Goal: Communication & Community: Answer question/provide support

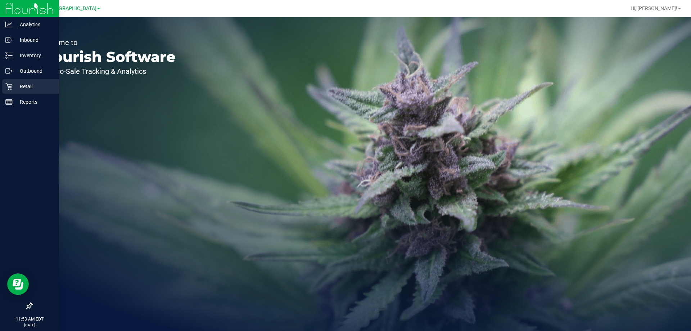
click at [28, 84] on p "Retail" at bounding box center [34, 86] width 43 height 9
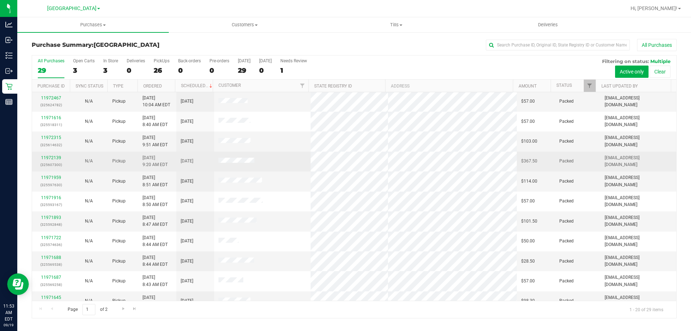
scroll to position [190, 0]
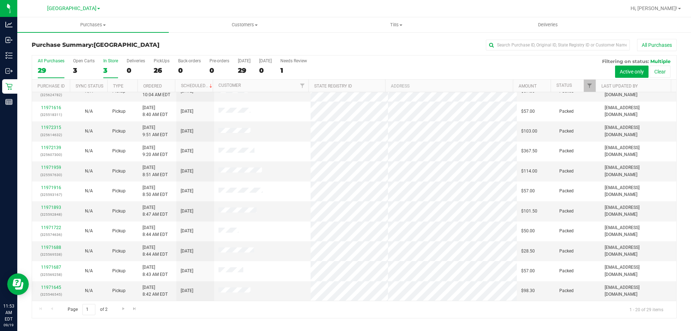
click at [112, 62] on div "In Store" at bounding box center [110, 60] width 15 height 5
click at [0, 0] on input "In Store 3" at bounding box center [0, 0] width 0 height 0
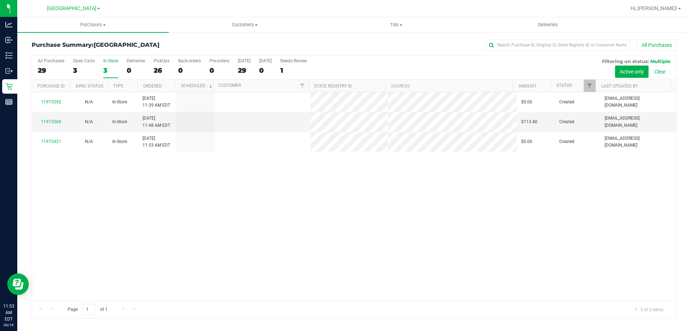
scroll to position [0, 0]
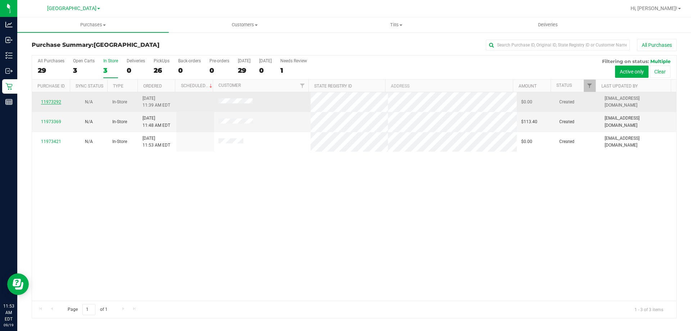
click at [58, 102] on link "11973292" at bounding box center [51, 101] width 20 height 5
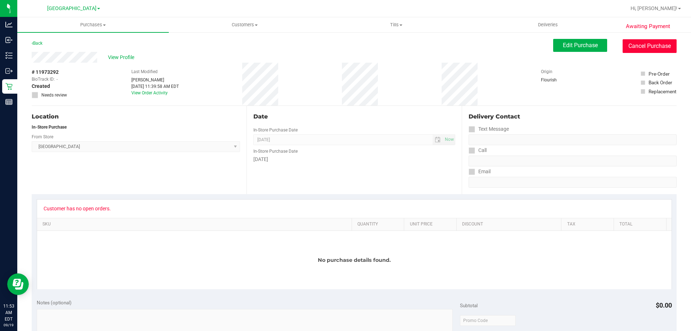
click at [650, 48] on button "Cancel Purchase" at bounding box center [650, 46] width 54 height 14
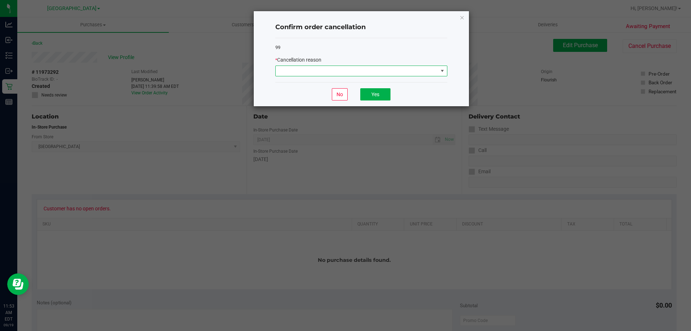
click at [429, 73] on span at bounding box center [357, 71] width 162 height 10
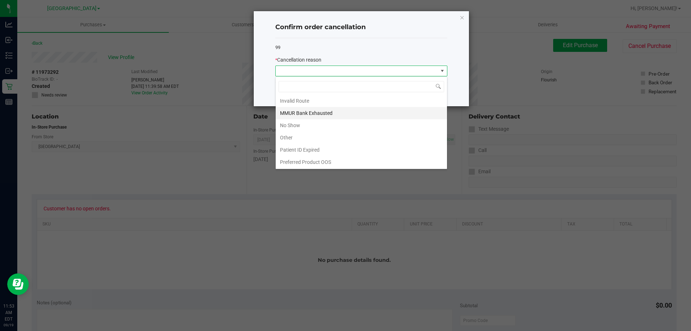
scroll to position [38, 0]
click at [291, 136] on li "Other" at bounding box center [361, 137] width 171 height 12
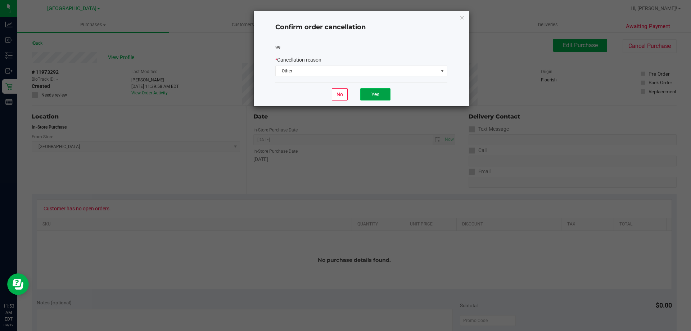
click at [374, 99] on button "Yes" at bounding box center [375, 94] width 30 height 12
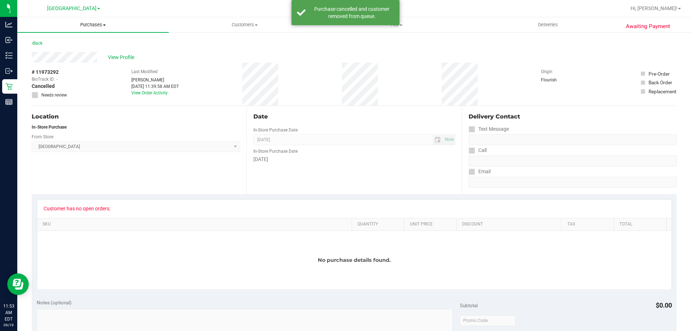
click at [94, 26] on span "Purchases" at bounding box center [93, 25] width 152 height 6
click at [41, 51] on span "Fulfillment" at bounding box center [39, 52] width 45 height 6
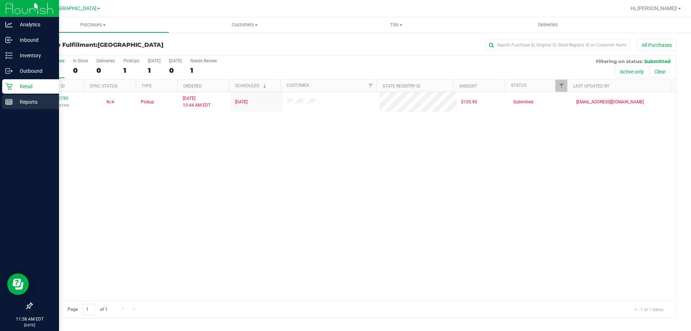
click at [8, 104] on line at bounding box center [8, 103] width 0 height 4
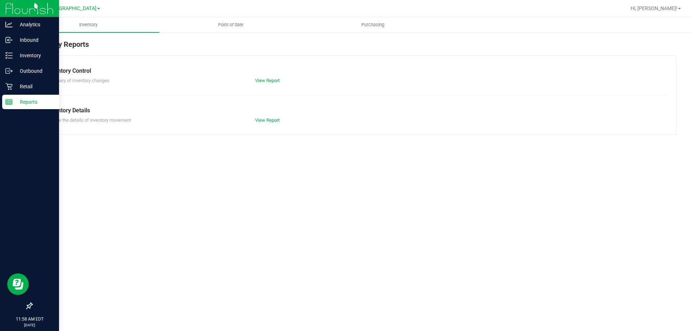
click at [232, 25] on span "Point of Sale" at bounding box center [230, 25] width 45 height 6
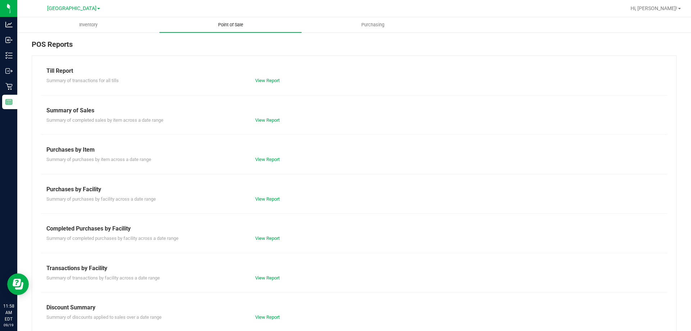
click at [272, 237] on link "View Report" at bounding box center [267, 237] width 24 height 5
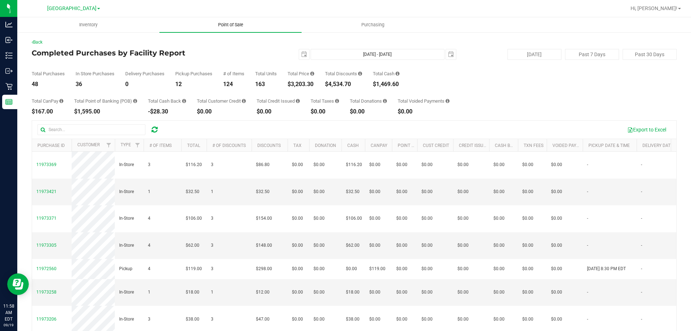
click at [229, 27] on span "Point of Sale" at bounding box center [230, 25] width 45 height 6
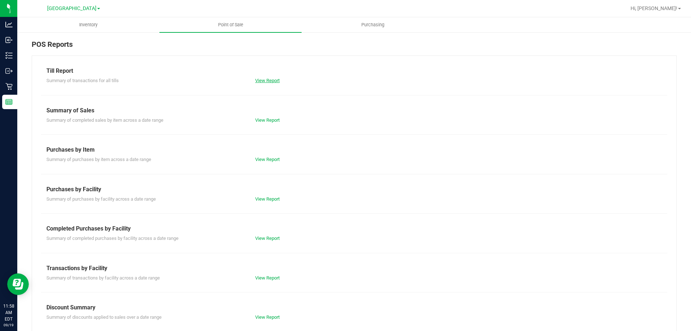
click at [265, 82] on link "View Report" at bounding box center [267, 80] width 24 height 5
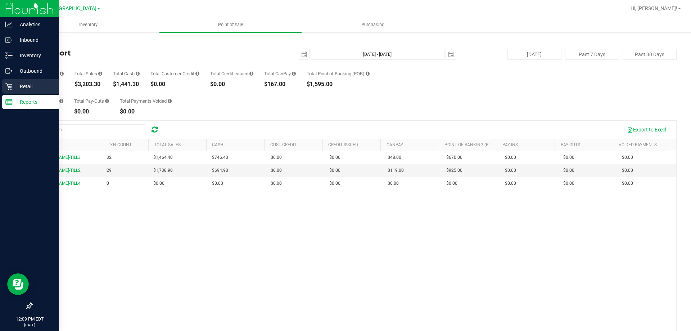
click at [10, 88] on icon at bounding box center [8, 86] width 7 height 7
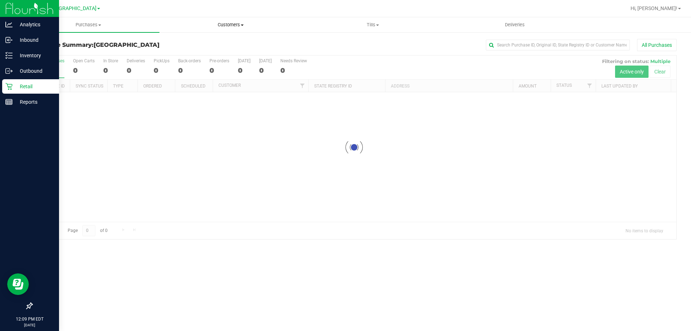
click at [242, 18] on uib-tab-heading "Customers All customers Add a new customer All physicians" at bounding box center [231, 25] width 142 height 14
click at [232, 25] on span "Customers" at bounding box center [231, 25] width 142 height 6
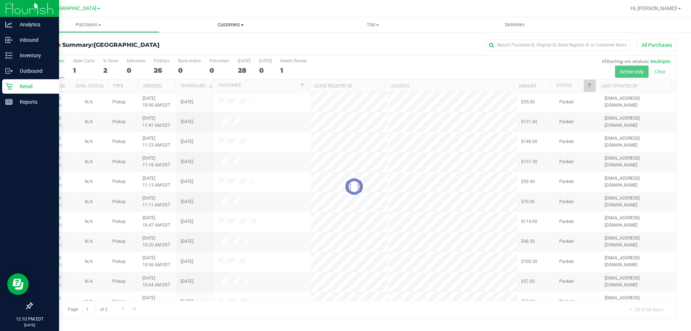
click at [232, 25] on span "Customers" at bounding box center [231, 25] width 142 height 6
click at [189, 44] on span "All customers" at bounding box center [186, 43] width 52 height 6
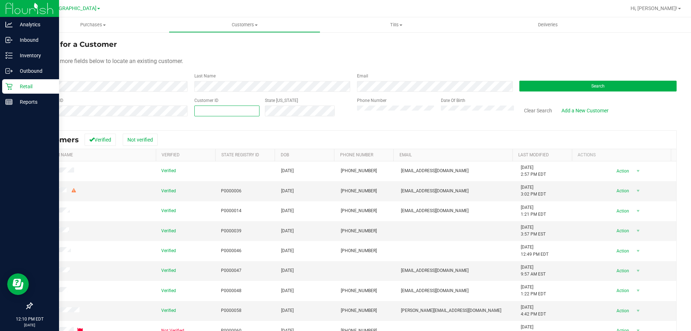
click at [199, 111] on span at bounding box center [226, 111] width 65 height 11
type input "611333"
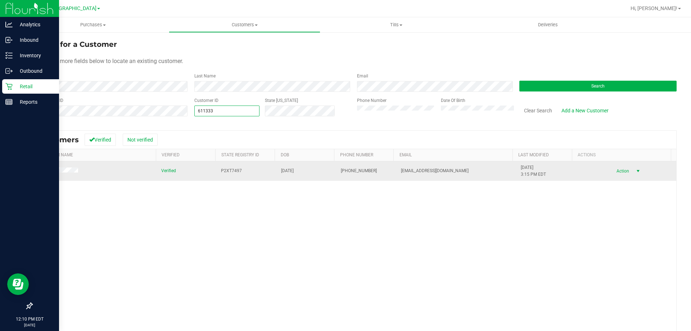
click at [615, 170] on span "Action" at bounding box center [621, 171] width 23 height 10
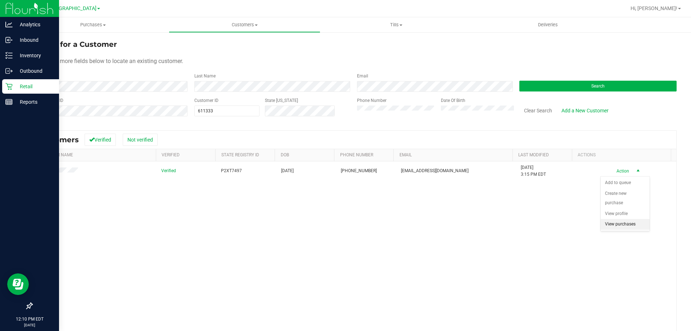
click at [621, 223] on li "View purchases" at bounding box center [625, 224] width 49 height 11
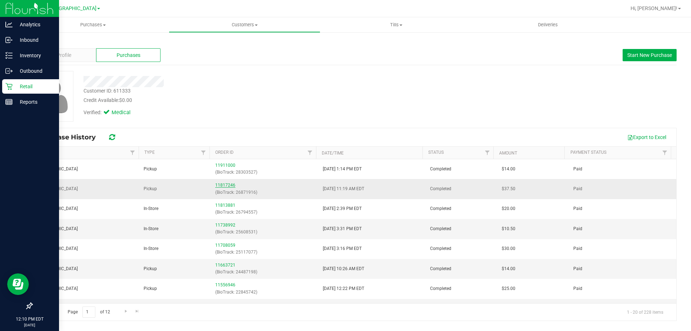
click at [226, 185] on link "11817246" at bounding box center [225, 185] width 20 height 5
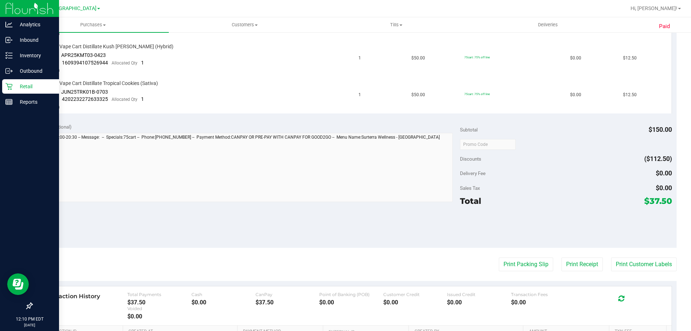
scroll to position [227, 0]
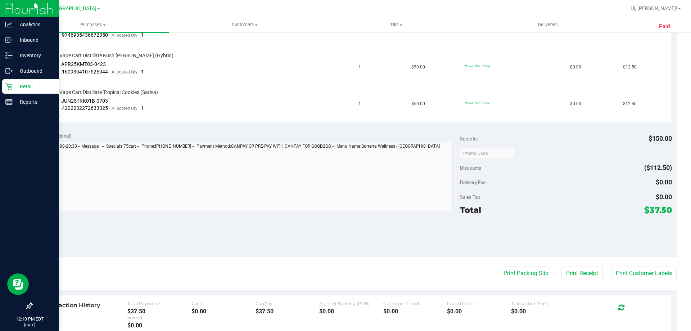
click at [9, 84] on icon at bounding box center [8, 86] width 7 height 7
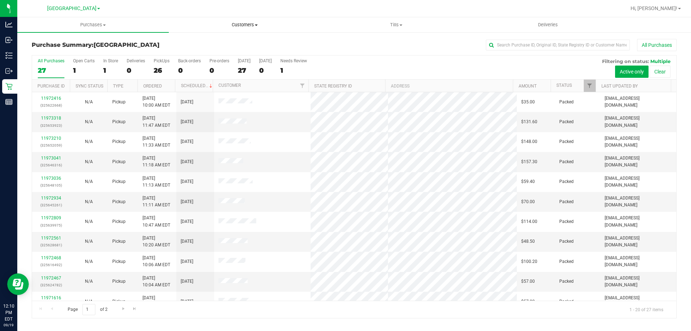
click at [246, 24] on span "Customers" at bounding box center [244, 25] width 151 height 6
click at [205, 43] on span "All customers" at bounding box center [195, 43] width 52 height 6
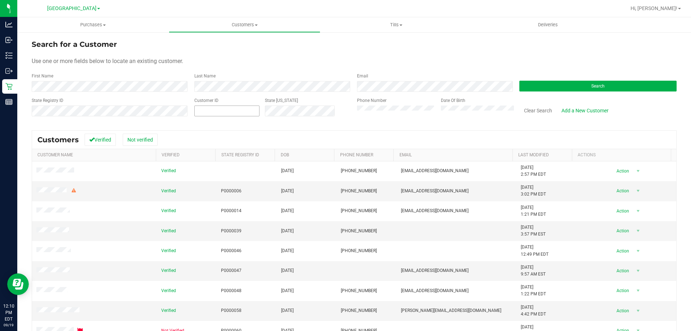
click at [230, 108] on span at bounding box center [226, 111] width 65 height 11
type input "611333"
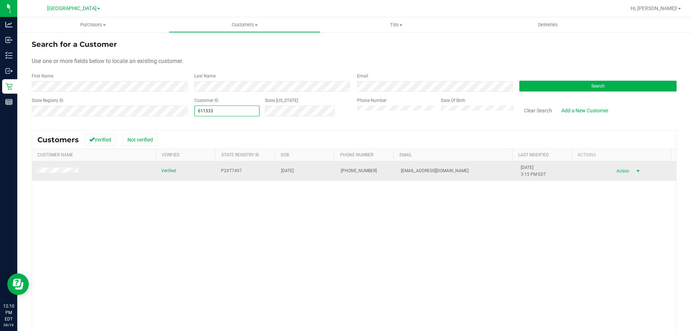
click at [610, 172] on span "Action" at bounding box center [621, 171] width 23 height 10
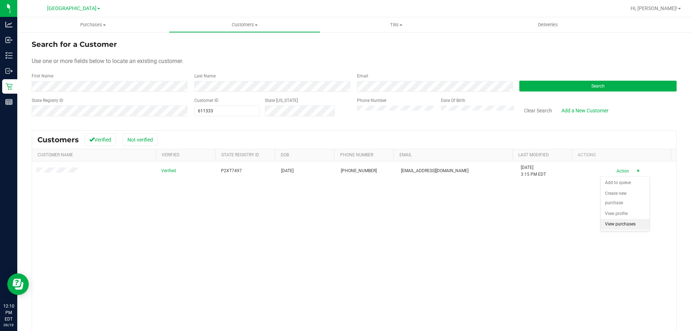
click at [618, 226] on li "View purchases" at bounding box center [625, 224] width 49 height 11
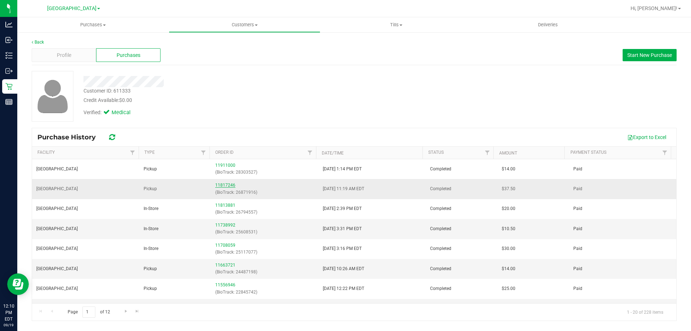
click at [228, 185] on link "11817246" at bounding box center [225, 185] width 20 height 5
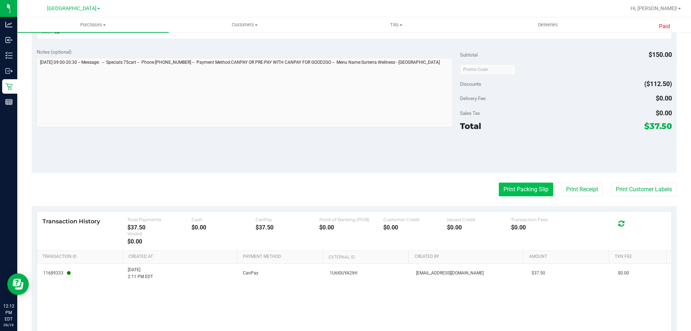
scroll to position [299, 0]
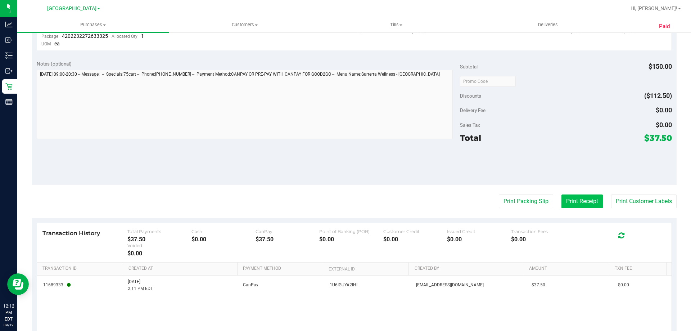
click at [567, 198] on button "Print Receipt" at bounding box center [582, 201] width 41 height 14
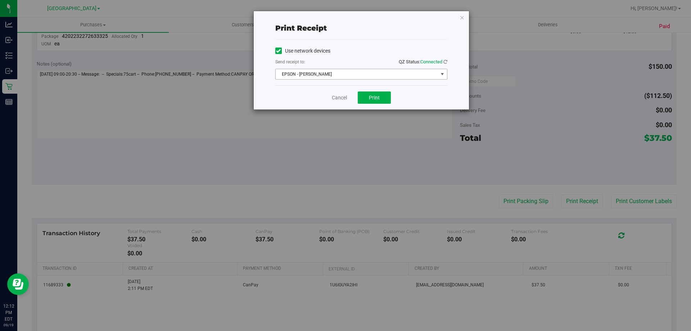
click at [329, 72] on span "EPSON - [PERSON_NAME]" at bounding box center [357, 74] width 162 height 10
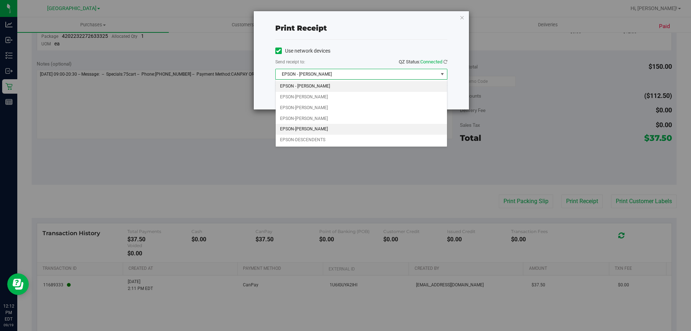
click at [310, 126] on li "EPSON-[PERSON_NAME]" at bounding box center [361, 129] width 171 height 11
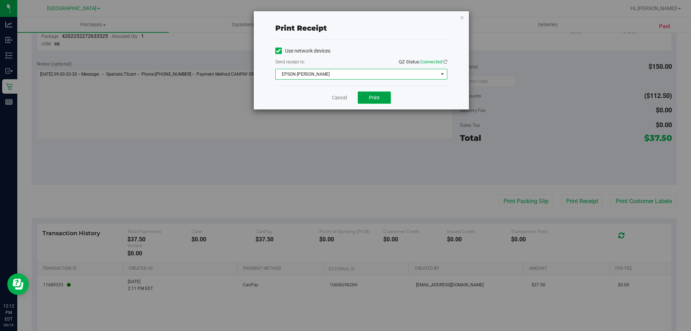
click at [371, 98] on span "Print" at bounding box center [374, 98] width 11 height 6
click at [341, 96] on link "Cancel" at bounding box center [339, 98] width 15 height 8
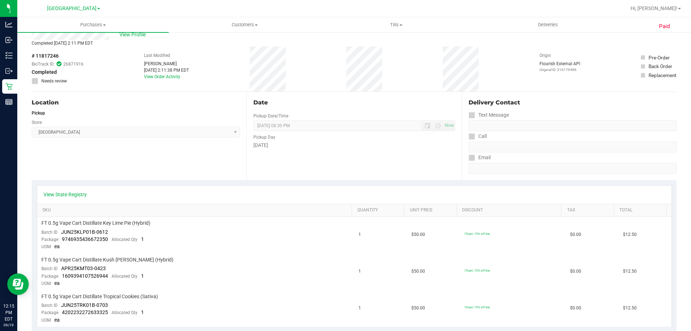
scroll to position [0, 0]
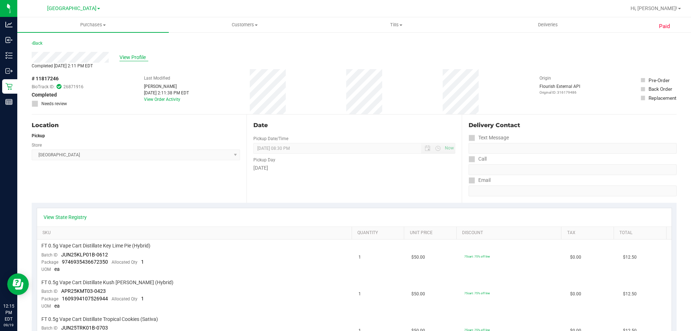
click at [133, 60] on span "View Profile" at bounding box center [134, 58] width 29 height 8
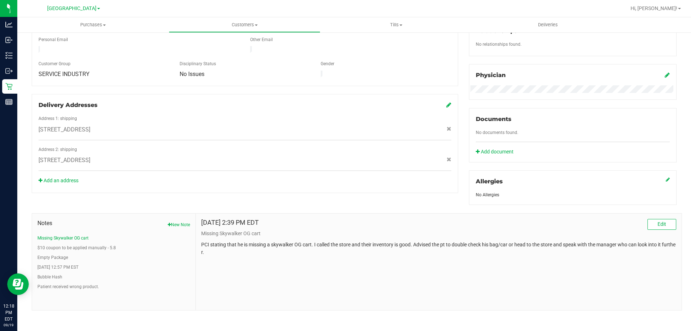
scroll to position [190, 0]
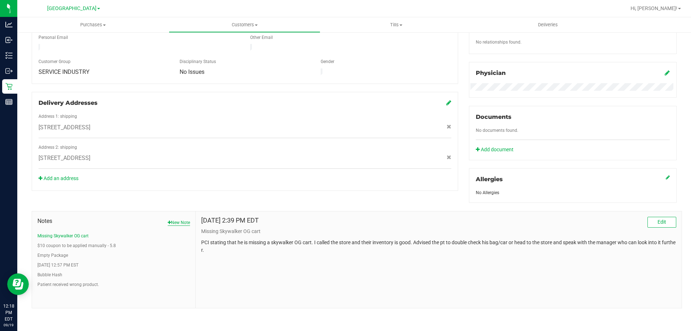
click at [179, 222] on button "New Note" at bounding box center [179, 222] width 22 height 6
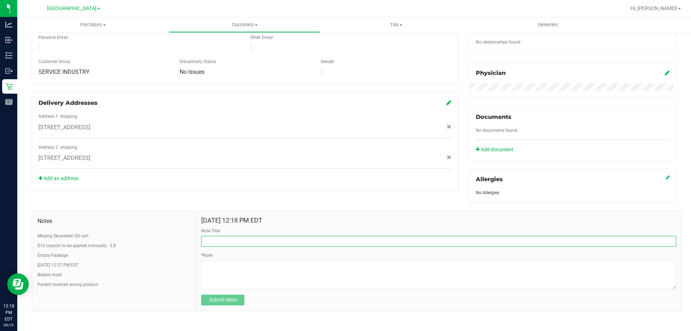
click at [221, 241] on input "Note Title" at bounding box center [438, 241] width 475 height 11
type input "[DATE]"
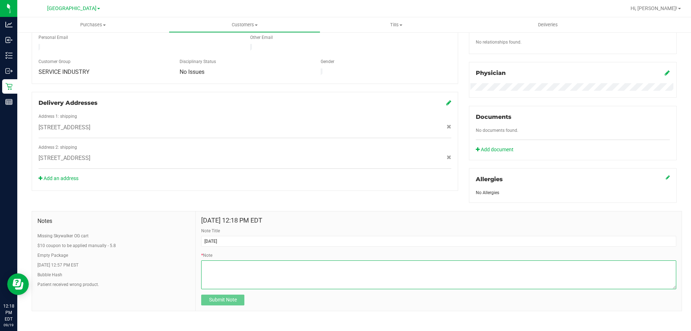
click at [221, 271] on textarea "* Note" at bounding box center [438, 274] width 475 height 29
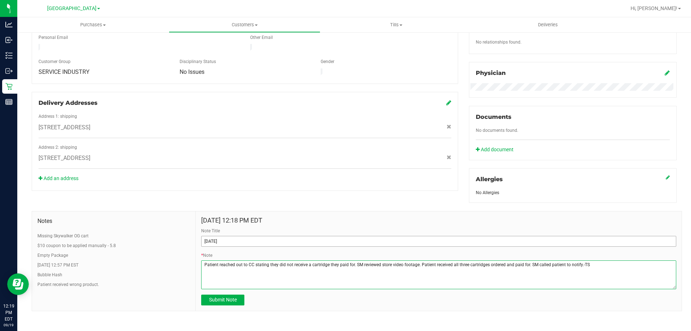
type textarea "Patient reached out to CC stating they did not receive a cartridge they paid fo…"
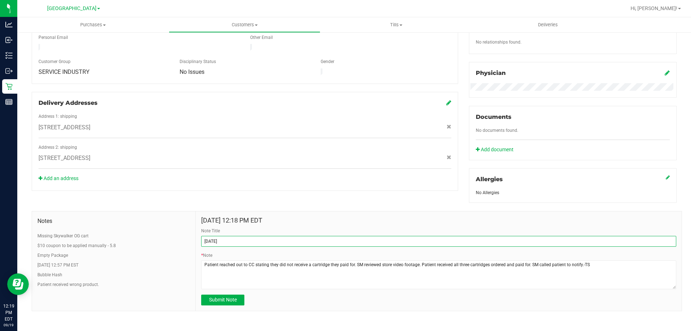
click at [230, 242] on input "[DATE]" at bounding box center [438, 241] width 475 height 11
type input "[DATE] Missing Cart"
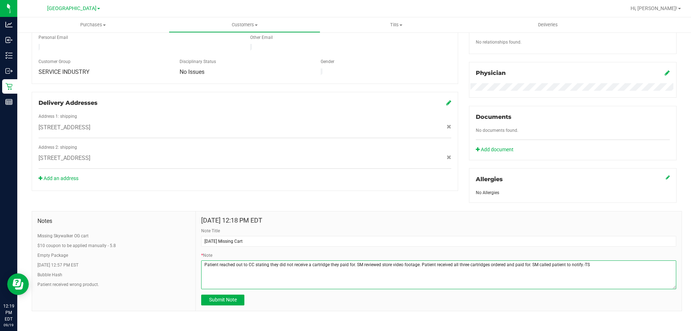
click at [579, 264] on textarea "* Note" at bounding box center [438, 274] width 475 height 29
type textarea "Patient reached out to CC stating they did not receive a cartridge they paid fo…"
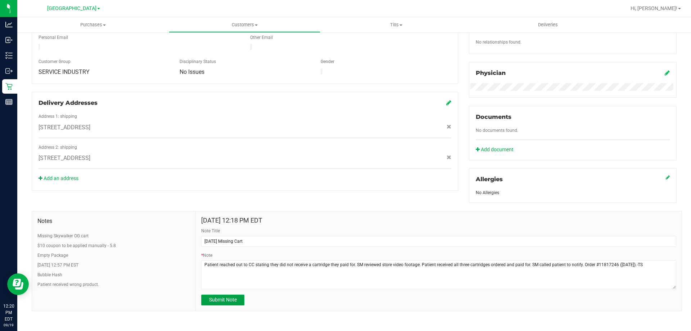
click at [238, 300] on button "Submit Note" at bounding box center [222, 300] width 43 height 11
